Goal: Task Accomplishment & Management: Manage account settings

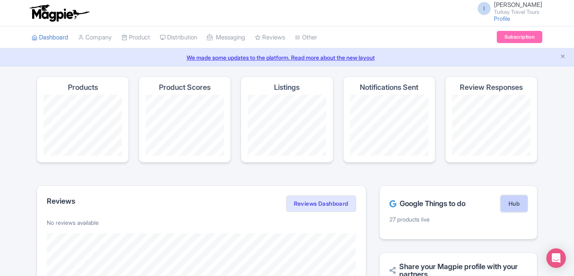
click at [519, 204] on link "Hub" at bounding box center [513, 203] width 26 height 16
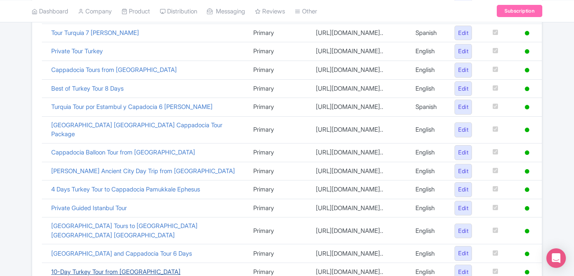
scroll to position [336, 0]
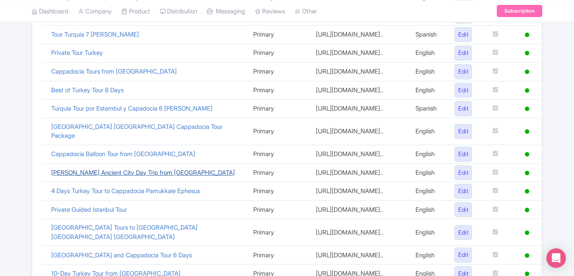
click at [132, 169] on link "Troy Ancient City Day Trip from Istanbul" at bounding box center [143, 173] width 184 height 8
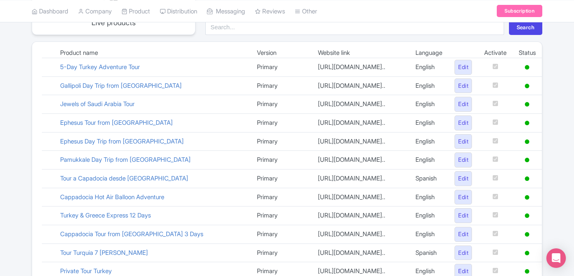
scroll to position [117, 0]
click at [114, 84] on link "Gallipoli Day Trip from [GEOGRAPHIC_DATA]" at bounding box center [120, 86] width 121 height 8
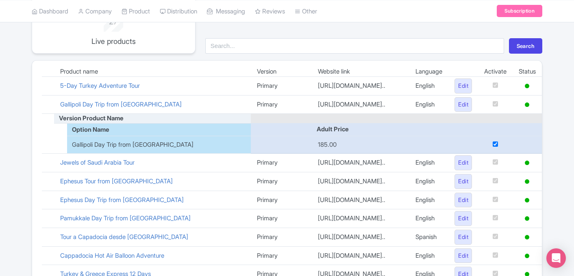
scroll to position [0, 0]
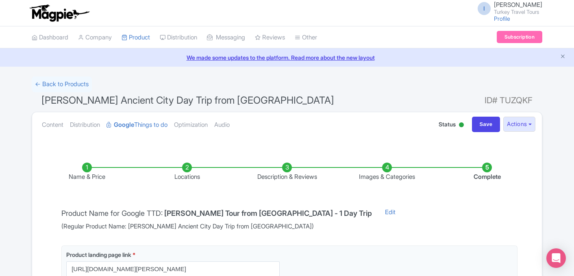
scroll to position [146, 0]
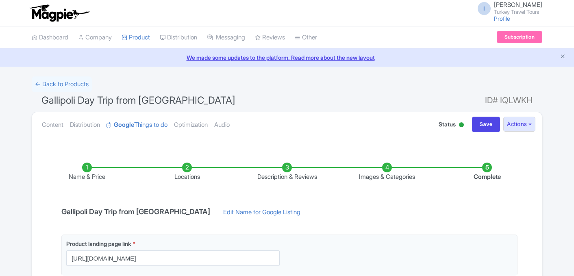
scroll to position [146, 0]
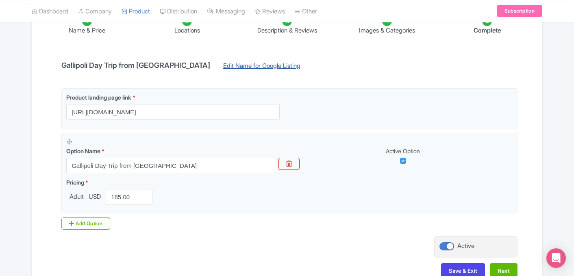
click at [226, 65] on link "Edit Name for Google Listing" at bounding box center [261, 67] width 93 height 13
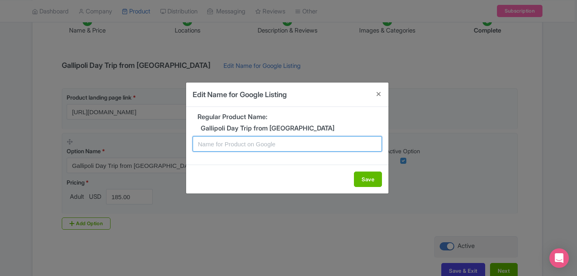
click at [235, 143] on input "text" at bounding box center [287, 143] width 189 height 15
type input "Gallipoli Tour from Istanbul - Day Trip"
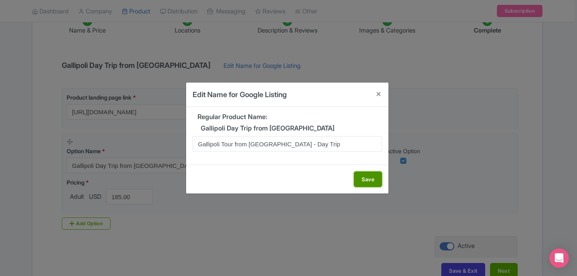
click at [375, 183] on button "Save" at bounding box center [368, 178] width 28 height 15
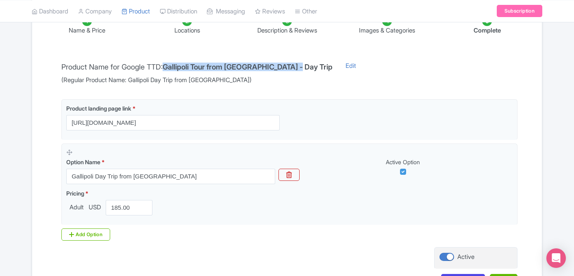
drag, startPoint x: 169, startPoint y: 67, endPoint x: 295, endPoint y: 69, distance: 126.8
click at [295, 69] on h4 "Gallipoli Tour from Istanbul - Day Trip" at bounding box center [247, 67] width 170 height 8
copy h4 "Gallipoli Tour from Istanbul - Day Trip"
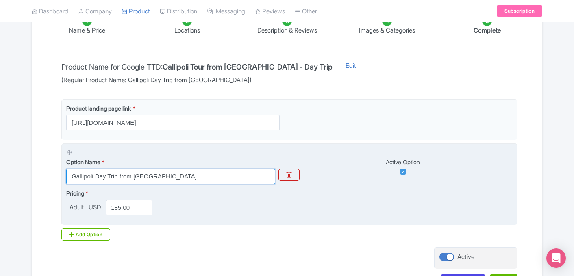
click at [193, 179] on input "Gallipoli Day Trip from Istanbul" at bounding box center [170, 176] width 209 height 15
paste input "Tour from Istanbul - Day Trip"
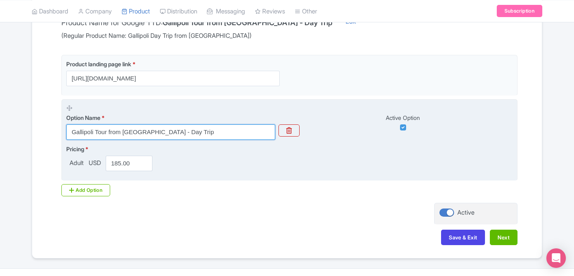
scroll to position [208, 0]
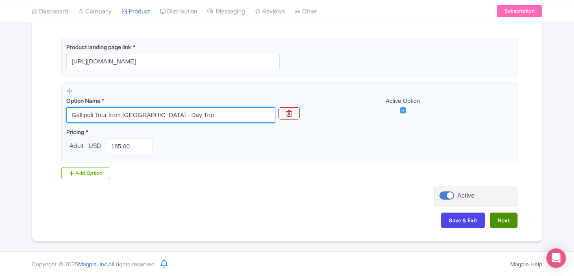
type input "Gallipoli Tour from Istanbul - Day Trip"
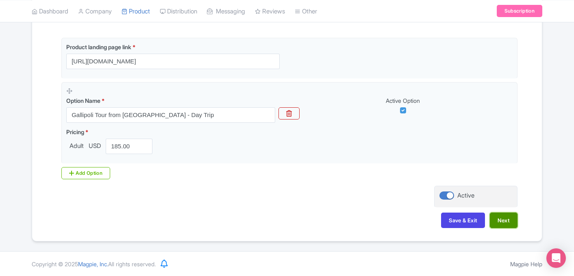
click at [500, 223] on button "Next" at bounding box center [504, 219] width 28 height 15
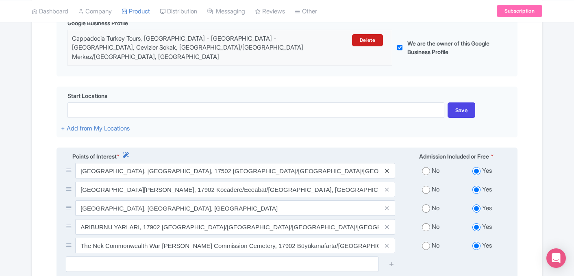
click at [386, 168] on icon at bounding box center [387, 171] width 4 height 6
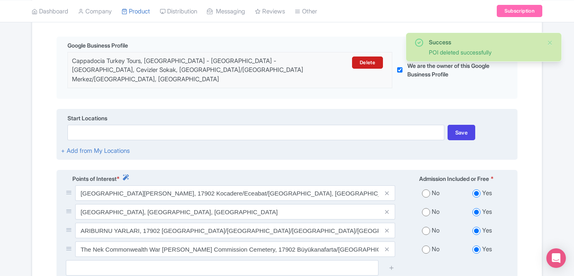
scroll to position [177, 0]
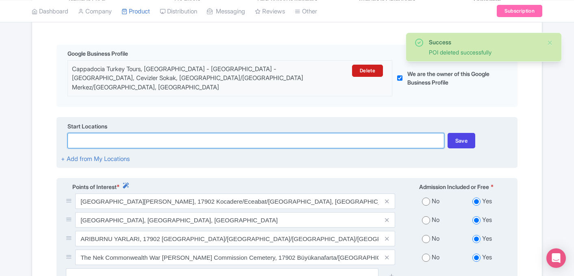
click at [176, 133] on input at bounding box center [255, 140] width 376 height 15
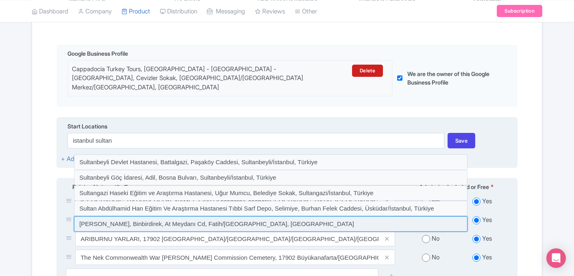
click at [128, 216] on input at bounding box center [270, 223] width 393 height 15
type input "Sultan Ahmed Mosque, Binbirdirek, At Meydanı Cd, Fatih/İstanbul, Türkiye"
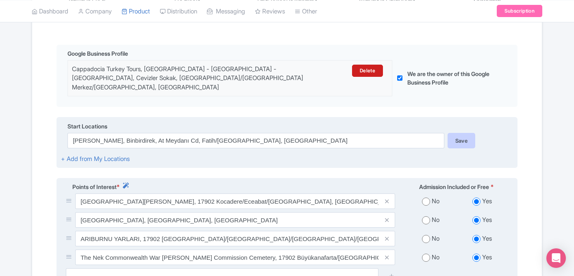
click at [451, 133] on div "Save" at bounding box center [461, 140] width 28 height 15
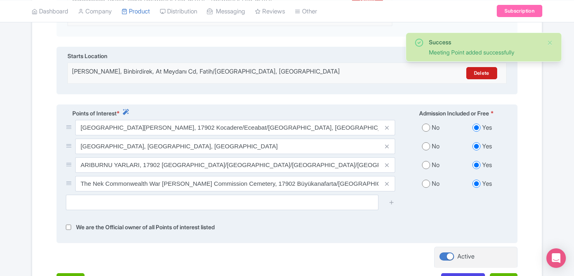
scroll to position [294, 0]
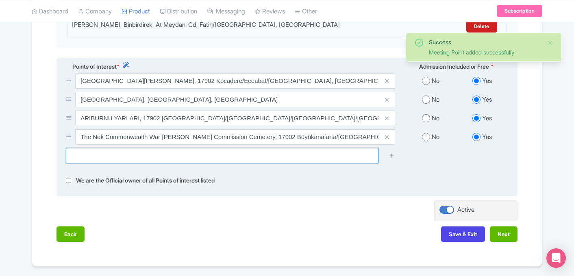
click at [212, 152] on input "text" at bounding box center [222, 155] width 312 height 15
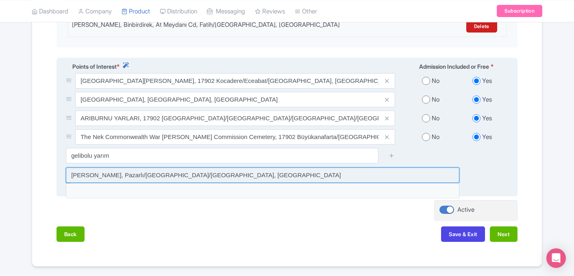
click at [201, 173] on input at bounding box center [262, 174] width 393 height 15
type input "Gelibolu Yarimadasi, Pazarlı/Gelibolu/Çanakkale, Türkiye"
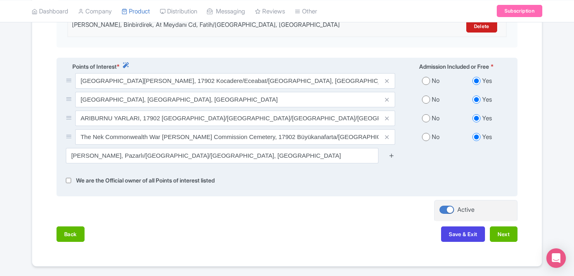
click at [391, 152] on icon at bounding box center [391, 155] width 6 height 6
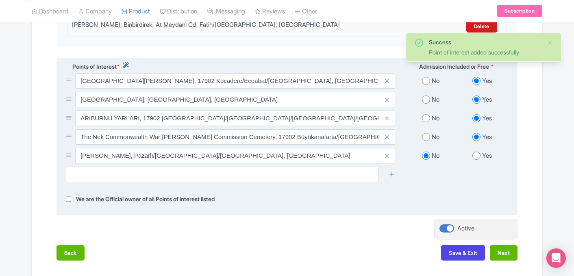
click at [474, 152] on input "radio" at bounding box center [476, 156] width 8 height 8
radio input "true"
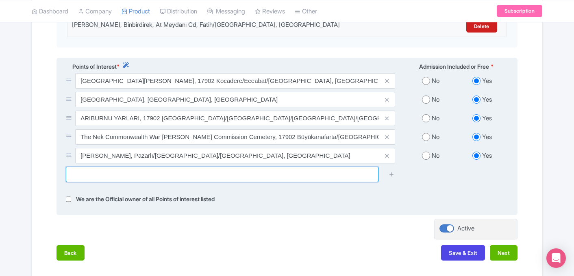
click at [223, 167] on input "text" at bounding box center [222, 174] width 312 height 15
type input "eceaba"
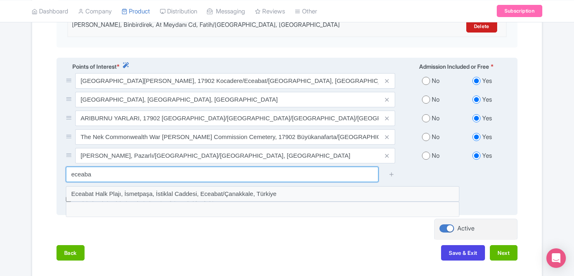
click at [171, 167] on input "eceaba" at bounding box center [222, 174] width 312 height 15
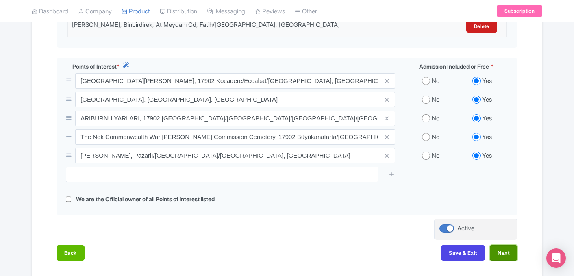
click at [500, 247] on button "Next" at bounding box center [504, 252] width 28 height 15
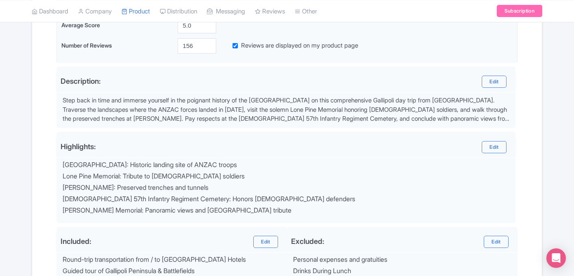
scroll to position [221, 0]
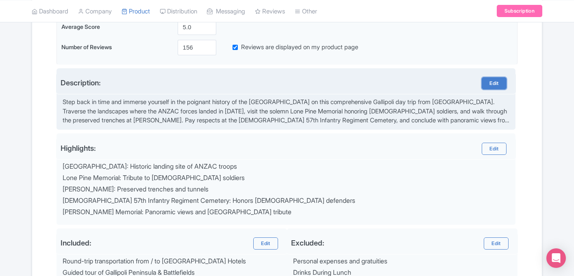
click at [486, 84] on link "Edit" at bounding box center [493, 83] width 24 height 12
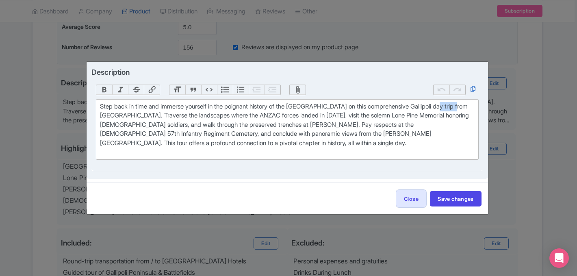
drag, startPoint x: 443, startPoint y: 107, endPoint x: 468, endPoint y: 108, distance: 25.2
click at [468, 108] on div "Step back in time and immerse yourself in the poignant history of the Gallipoli…" at bounding box center [287, 129] width 374 height 55
click at [123, 117] on div "Step back in time and immerse yourself in the poignant history of the Gallipoli…" at bounding box center [287, 129] width 374 height 55
type trix-editor "<div>Step back in time and immerse yourself in the poignant history of the Gall…"
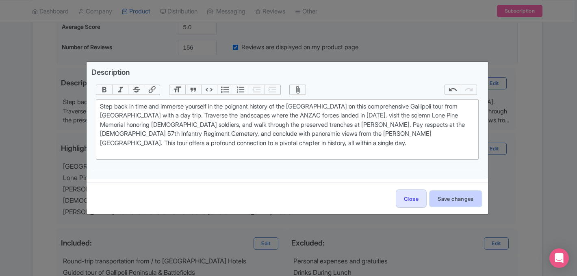
click at [460, 197] on button "Save changes" at bounding box center [456, 198] width 52 height 15
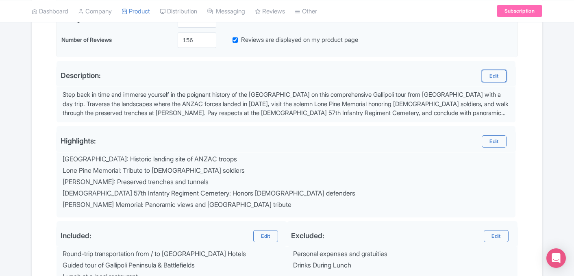
scroll to position [230, 0]
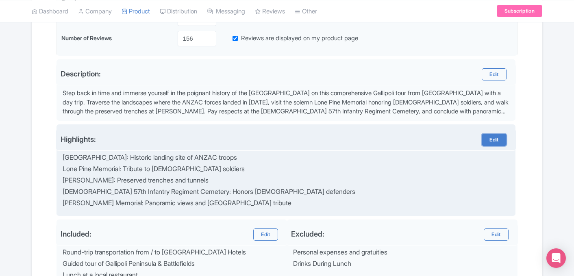
click at [489, 141] on link "Edit" at bounding box center [493, 140] width 24 height 12
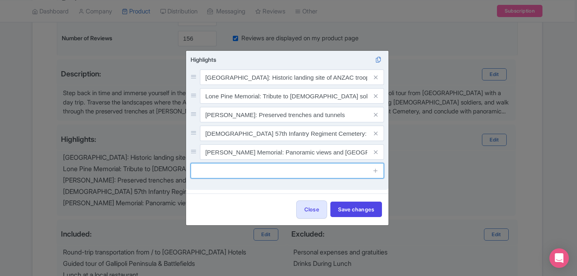
click at [243, 174] on input "text" at bounding box center [287, 170] width 193 height 15
click at [241, 170] on input "Enjoy a Full Day Gallipoli Tour" at bounding box center [287, 170] width 193 height 15
click at [311, 172] on input "Enjoy a Full Day Guided Gallipoli Tour" at bounding box center [287, 170] width 193 height 15
type input "Enjoy a Full Day Guided Gallipoli Tour from Istanbul"
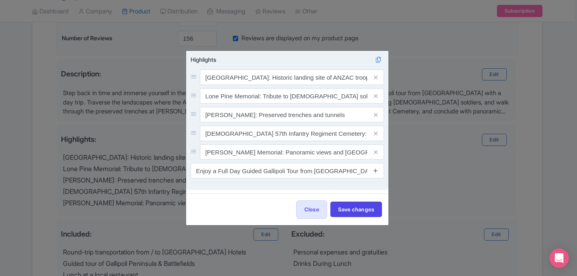
click at [373, 173] on icon at bounding box center [376, 170] width 6 height 6
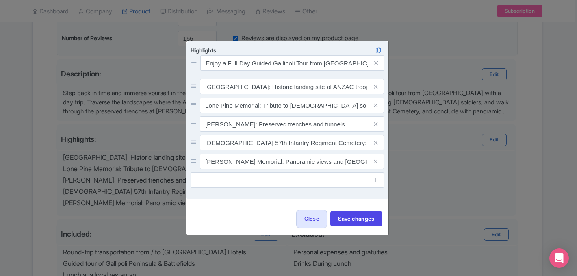
drag, startPoint x: 193, startPoint y: 164, endPoint x: 193, endPoint y: 65, distance: 98.7
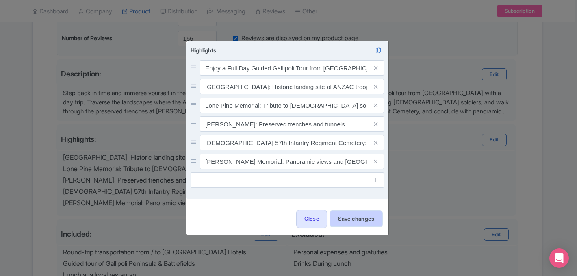
click at [349, 215] on button "Save changes" at bounding box center [356, 218] width 52 height 15
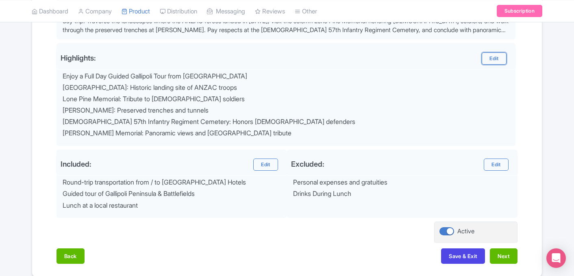
scroll to position [314, 0]
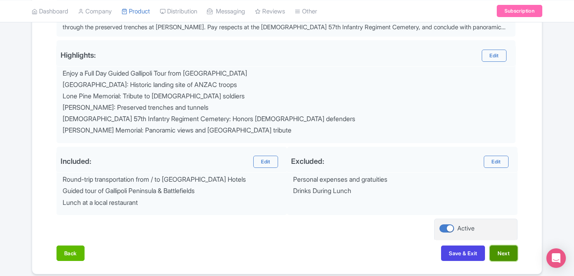
click at [502, 251] on button "Next" at bounding box center [504, 252] width 28 height 15
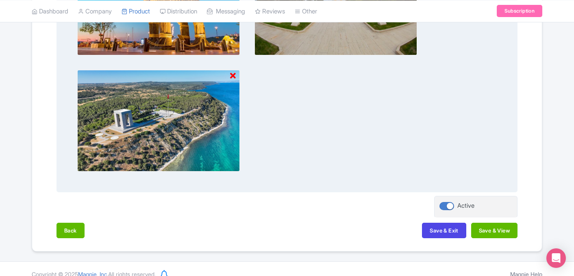
scroll to position [435, 0]
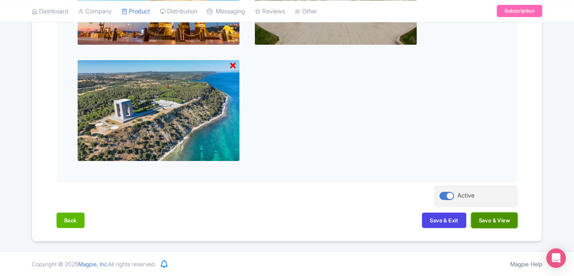
click at [493, 219] on button "Save & View" at bounding box center [494, 219] width 46 height 15
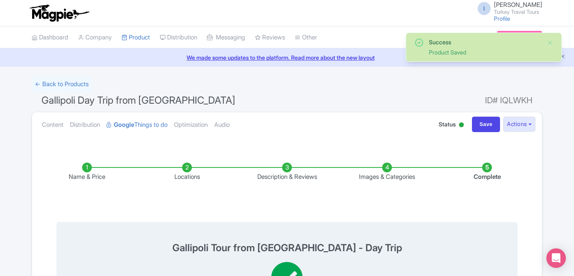
scroll to position [0, 0]
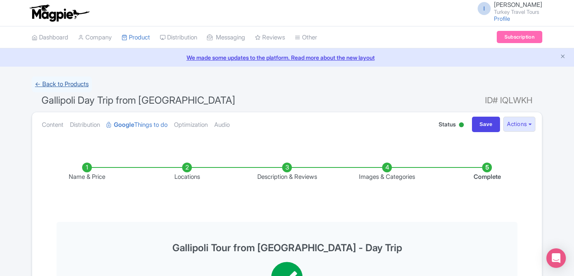
click at [58, 82] on link "← Back to Products" at bounding box center [62, 84] width 60 height 16
